Goal: Transaction & Acquisition: Book appointment/travel/reservation

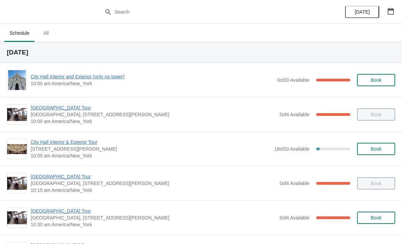
click at [52, 32] on span "All" at bounding box center [45, 33] width 17 height 12
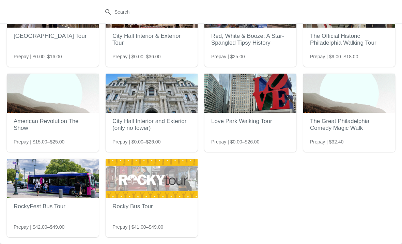
scroll to position [60, 0]
click at [148, 197] on img at bounding box center [152, 178] width 92 height 39
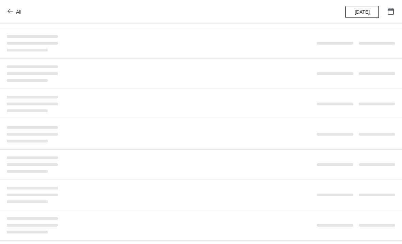
scroll to position [0, 0]
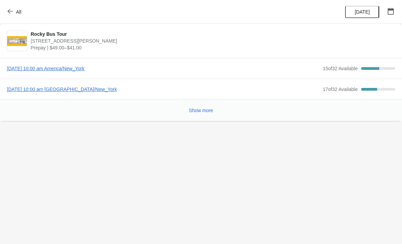
click at [65, 71] on span "[DATE] 10:00 am America/New_York" at bounding box center [163, 68] width 312 height 7
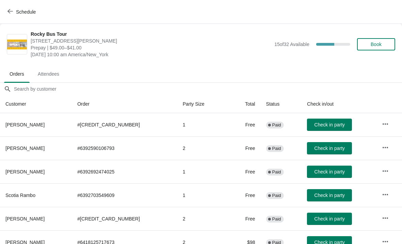
click at [375, 37] on div "Rocky Bus Tour [STREET_ADDRESS][PERSON_NAME] Prepay | $49.00–$41.00 [DATE] 10:0…" at bounding box center [213, 44] width 364 height 27
click at [380, 48] on button "Book" at bounding box center [376, 44] width 38 height 12
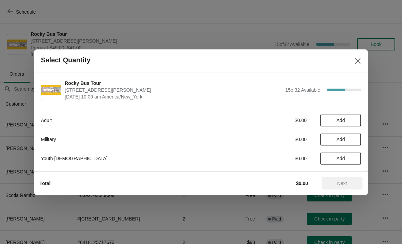
click at [339, 118] on span "Add" at bounding box center [341, 120] width 9 height 5
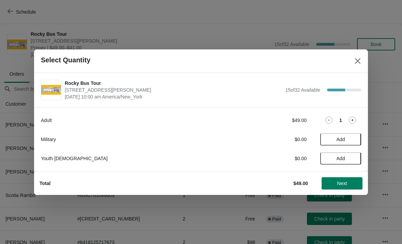
click at [345, 188] on button "Next" at bounding box center [342, 183] width 41 height 12
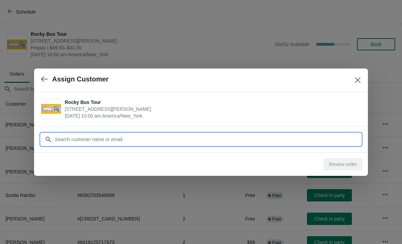
click at [144, 142] on input "Customer" at bounding box center [207, 139] width 307 height 12
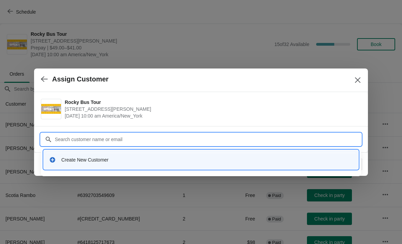
click at [88, 161] on div "Create New Customer" at bounding box center [207, 159] width 292 height 7
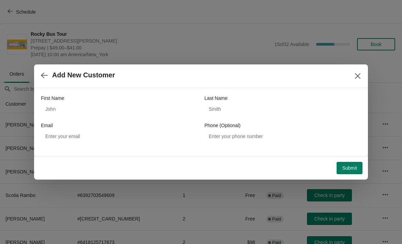
click at [157, 100] on div "First Name" at bounding box center [119, 98] width 157 height 7
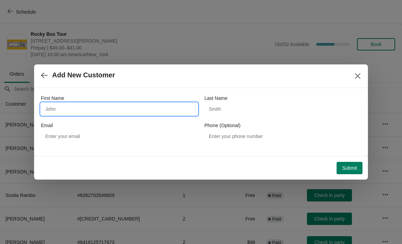
click at [155, 110] on input "First Name" at bounding box center [119, 109] width 157 height 12
type input "[PERSON_NAME]"
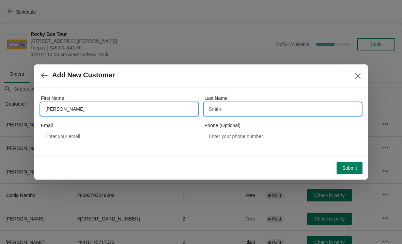
click at [244, 111] on input "Last Name" at bounding box center [282, 109] width 157 height 12
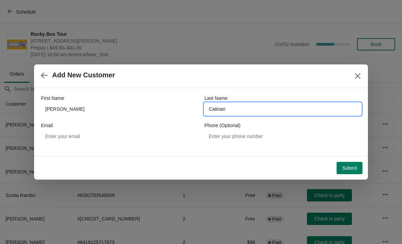
type input "Catinari"
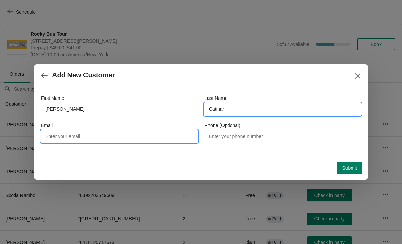
click at [143, 136] on input "Email" at bounding box center [119, 136] width 157 height 12
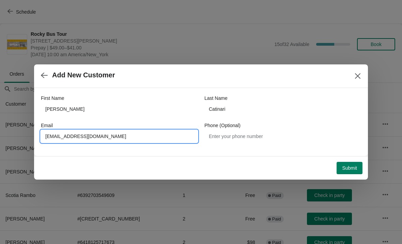
type input "[EMAIL_ADDRESS][DOMAIN_NAME]"
click at [349, 169] on span "Submit" at bounding box center [349, 167] width 15 height 5
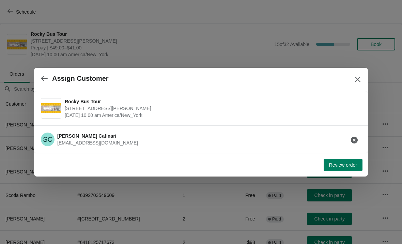
click at [349, 164] on span "Review order" at bounding box center [343, 164] width 28 height 5
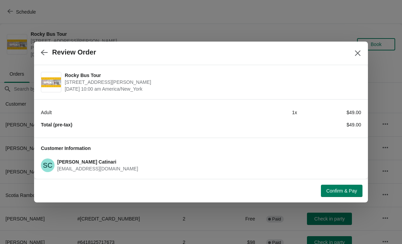
click at [343, 190] on span "Confirm & Pay" at bounding box center [341, 190] width 31 height 5
